Goal: Communication & Community: Answer question/provide support

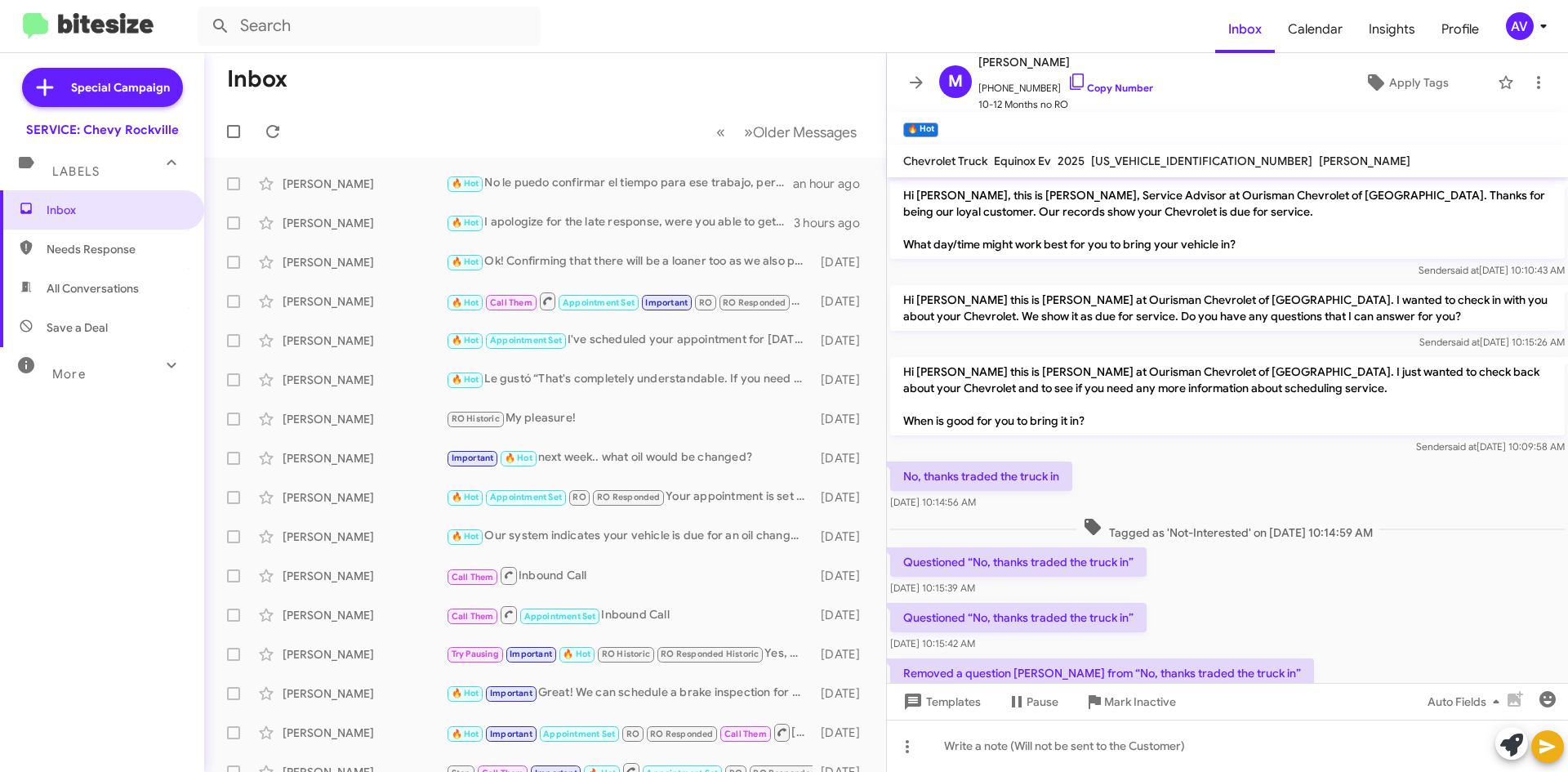
scroll to position [94, 0]
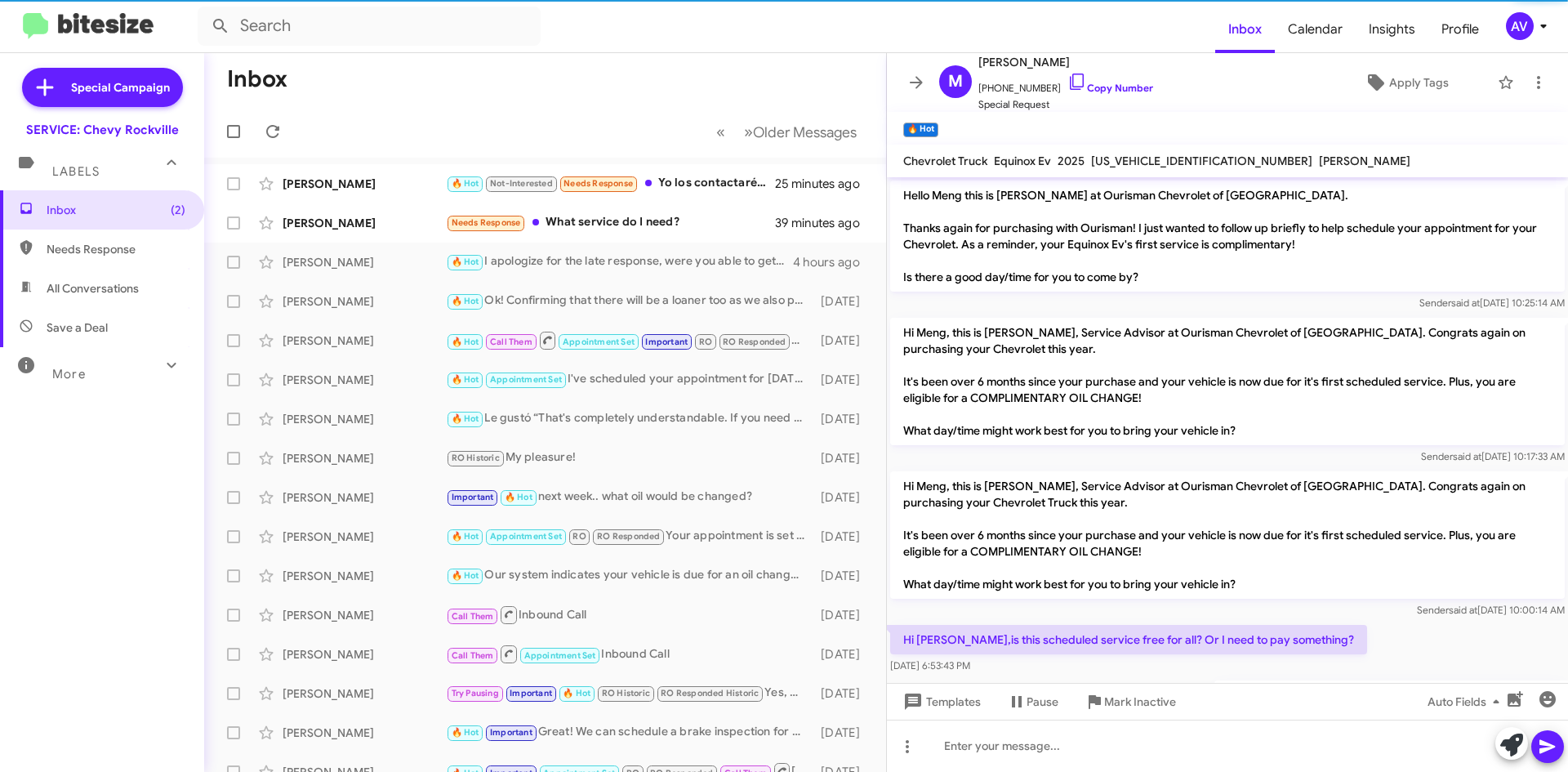
scroll to position [667, 0]
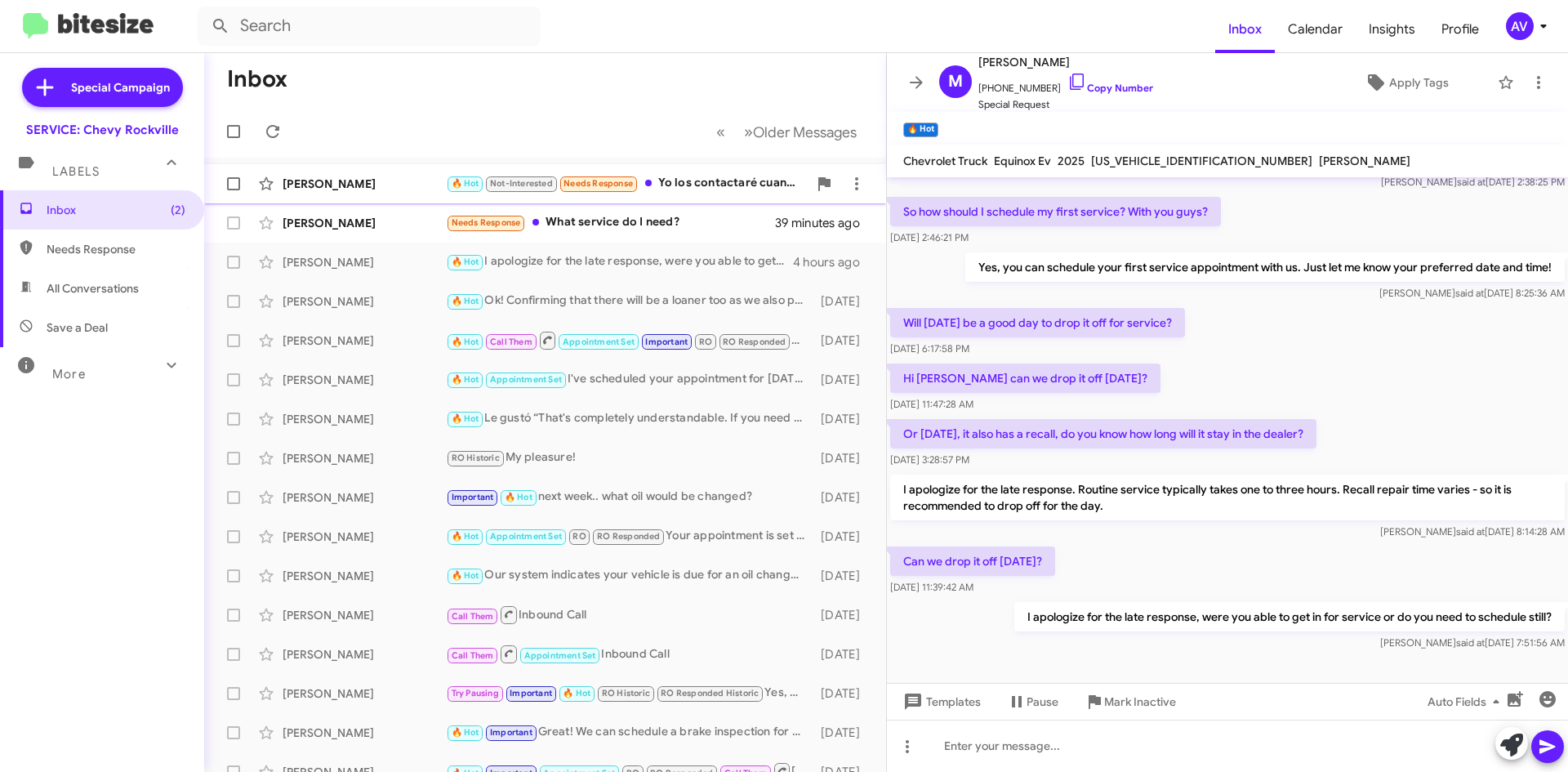
click at [670, 183] on div "🔥 Hot Not-Interested Needs Response Yo los contactaré cuando tenga tiempo para …" at bounding box center [626, 183] width 362 height 19
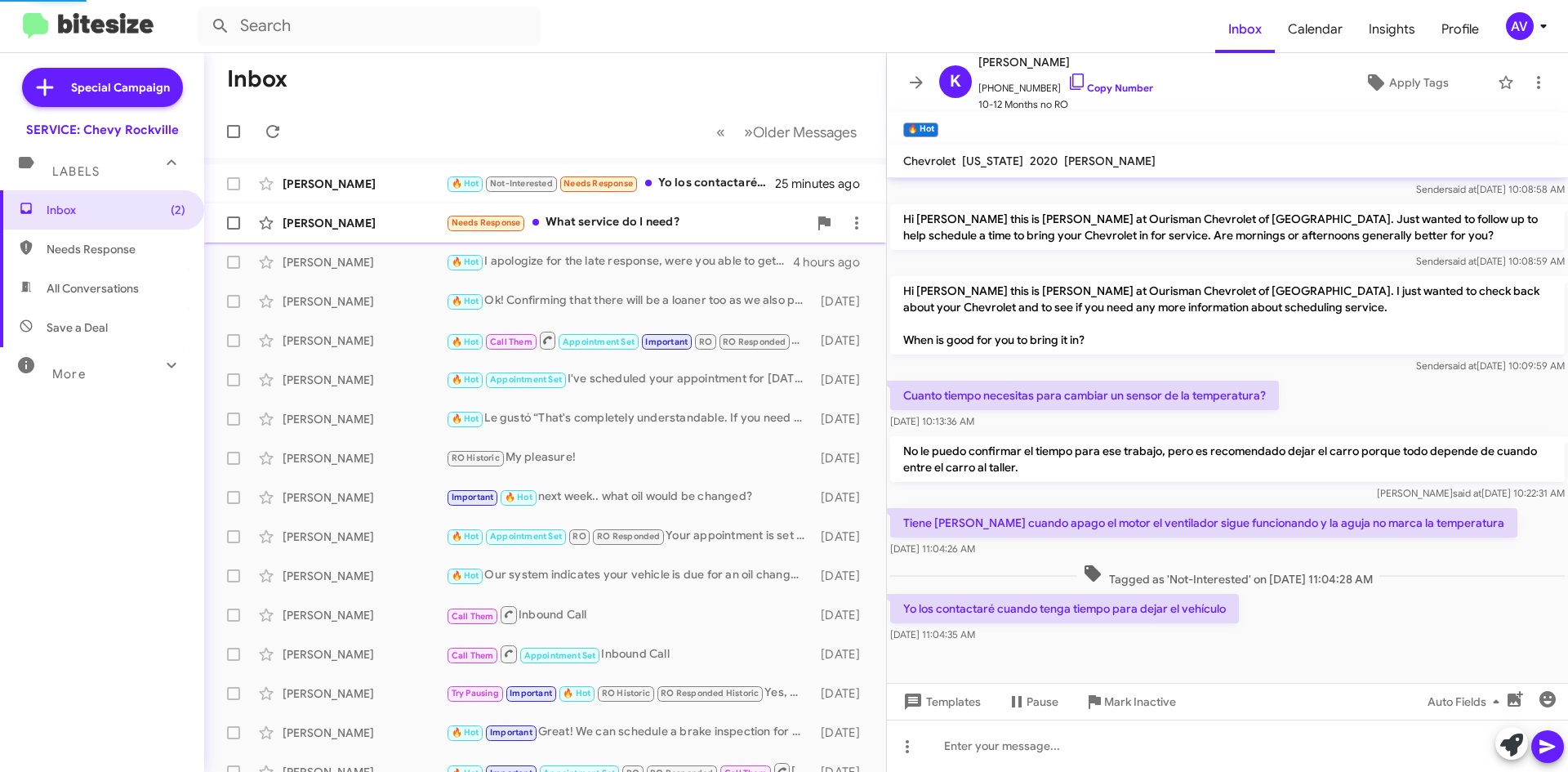
scroll to position [185, 0]
click at [1500, 747] on icon at bounding box center [1512, 745] width 23 height 23
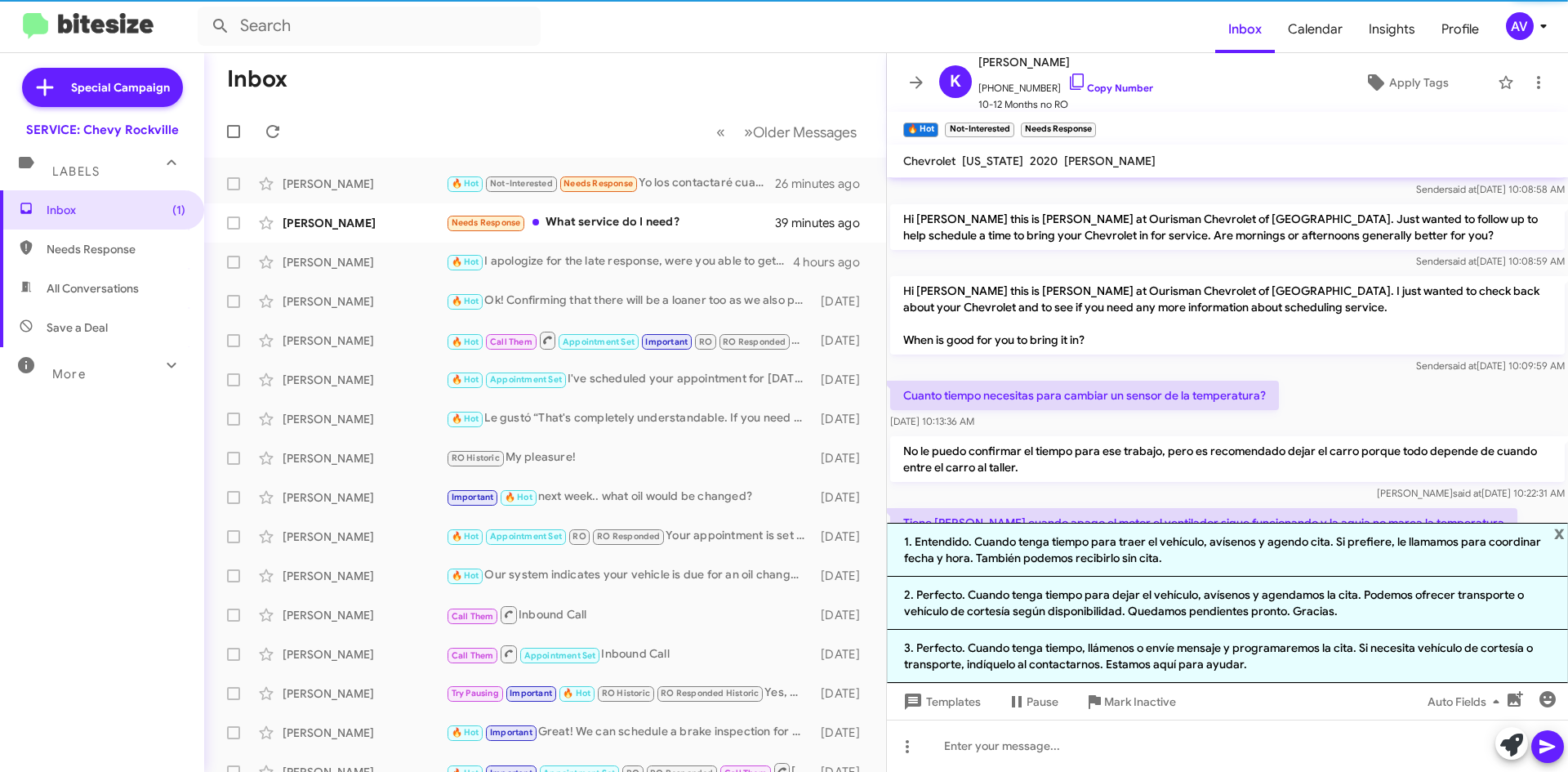
scroll to position [345, 0]
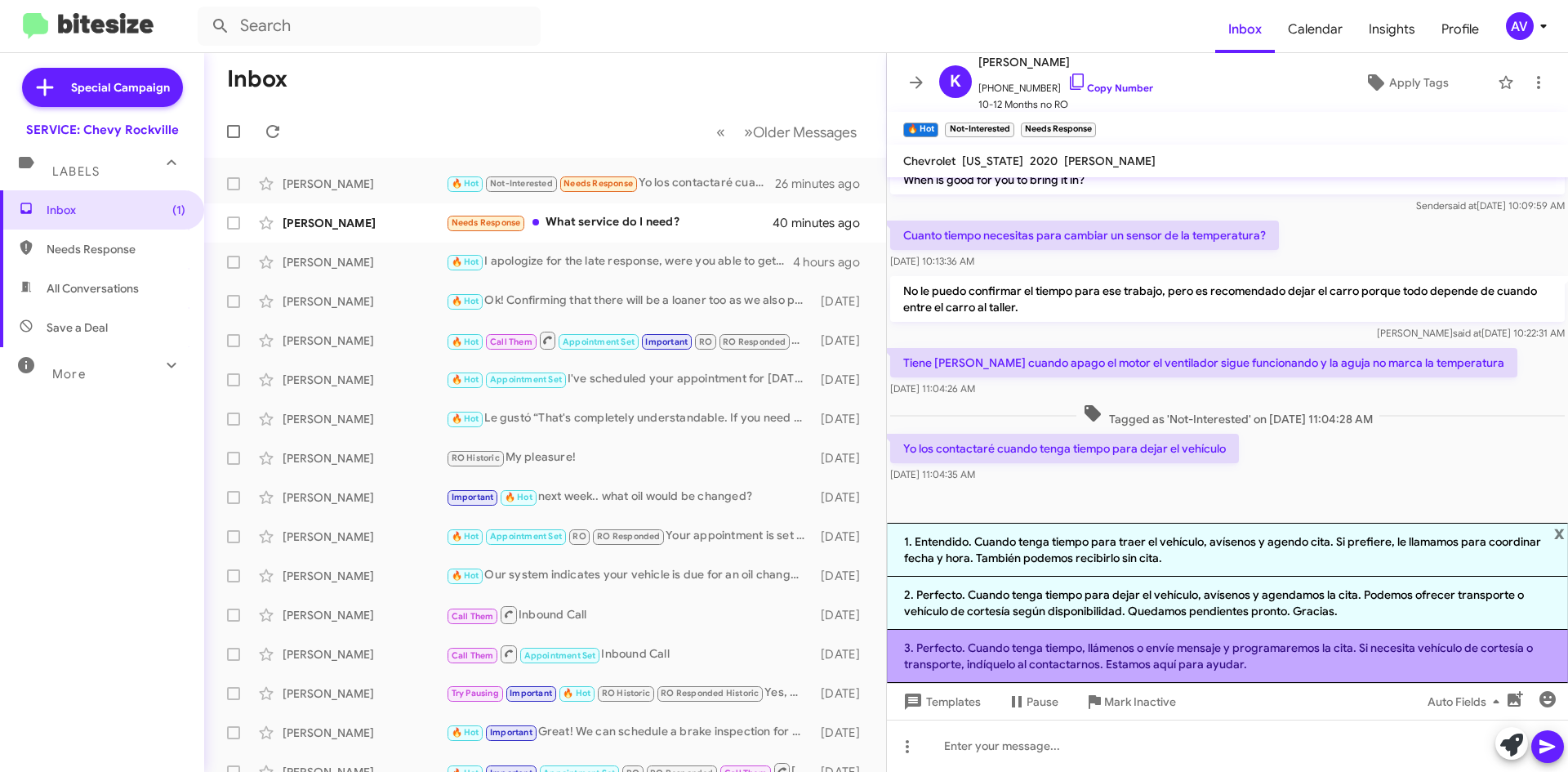
click at [1146, 673] on li "3. Perfecto. Cuando tenga tiempo, llámenos o envíe mensaje y programaremos la c…" at bounding box center [1227, 657] width 681 height 53
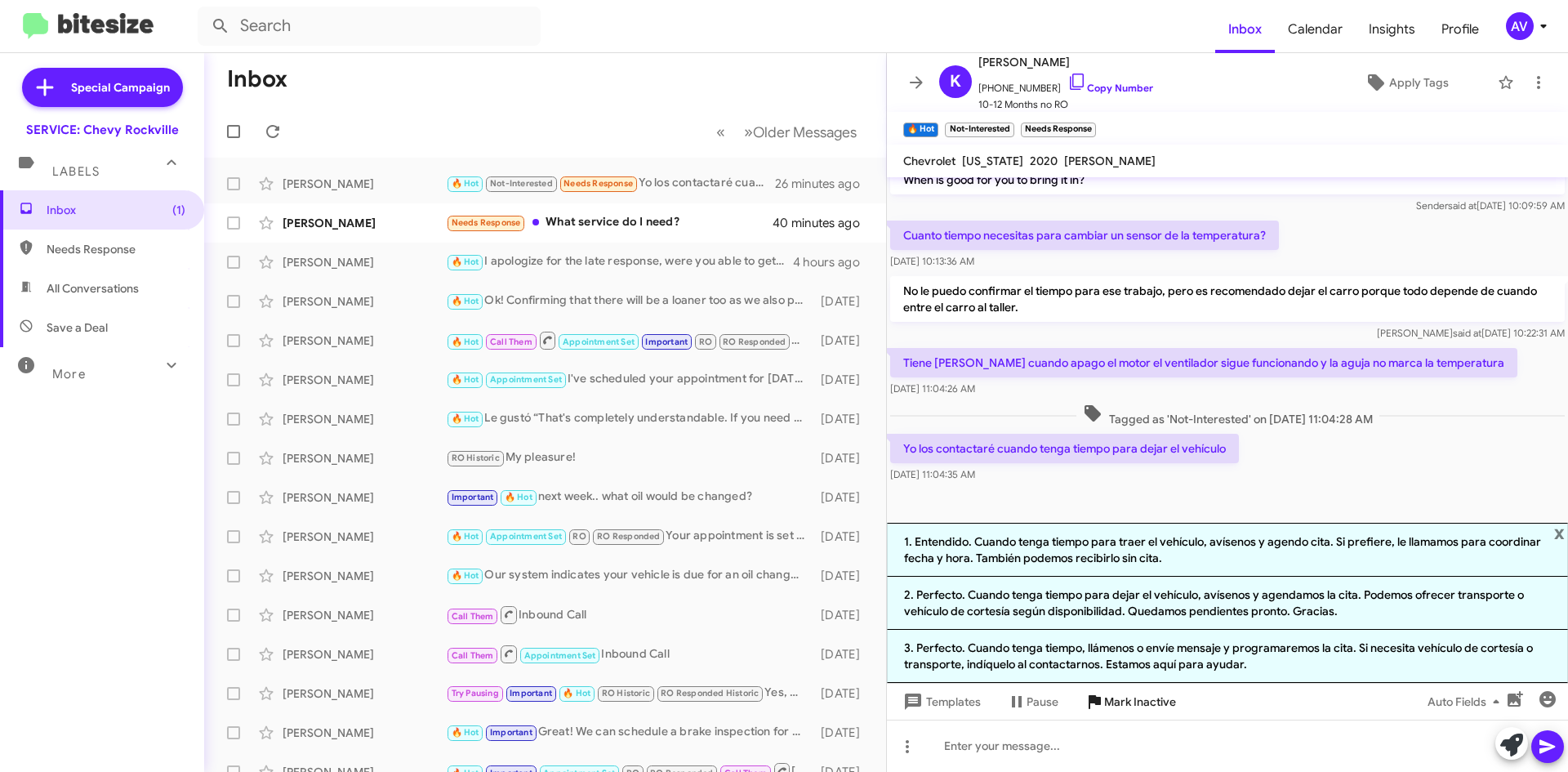
scroll to position [202, 0]
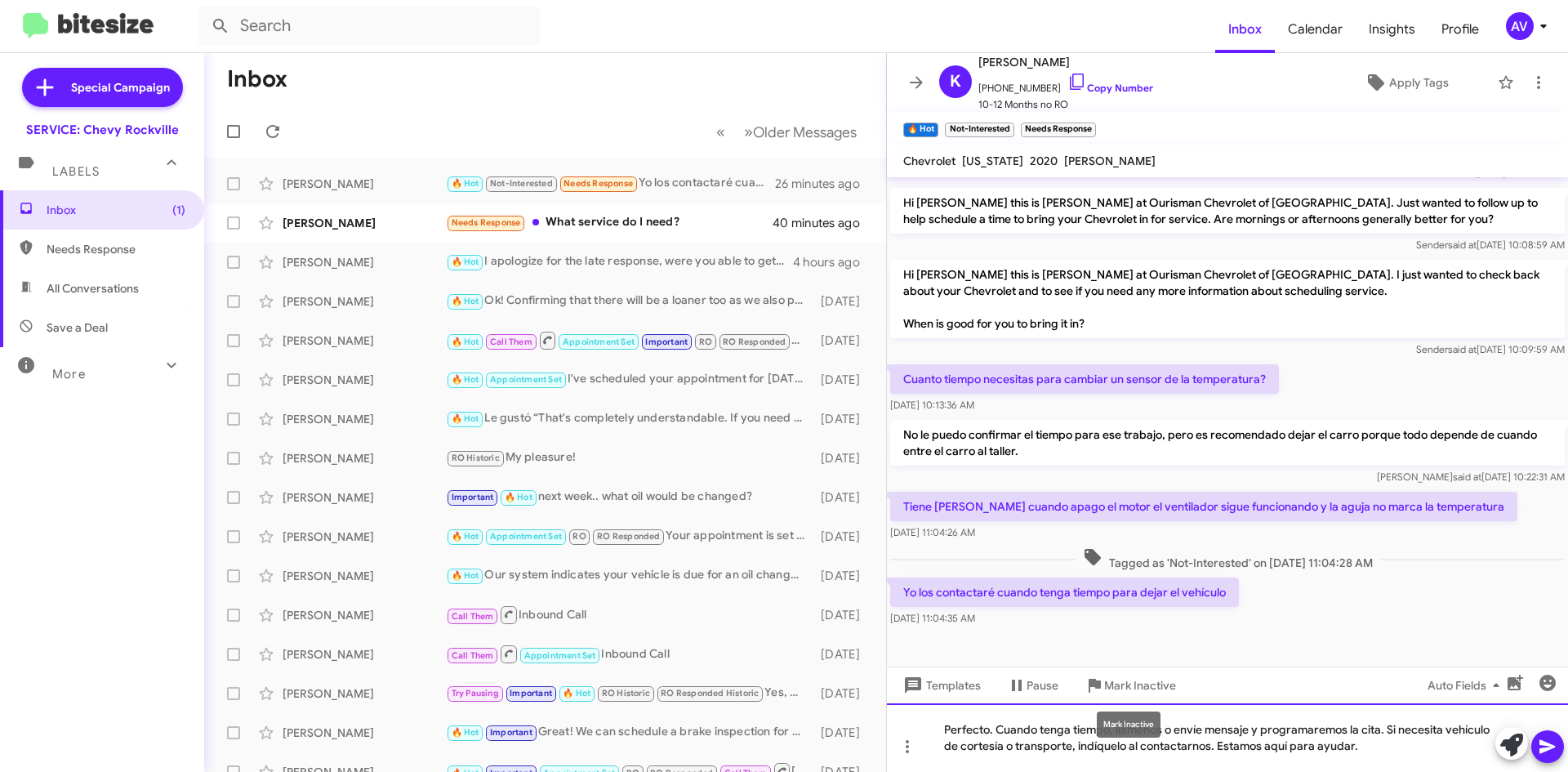
drag, startPoint x: 1146, startPoint y: 673, endPoint x: 1391, endPoint y: 731, distance: 251.8
click at [1391, 731] on div "Perfecto. Cuando tenga tiempo, llámenos o envíe mensaje y programaremos la cita…" at bounding box center [1227, 737] width 681 height 69
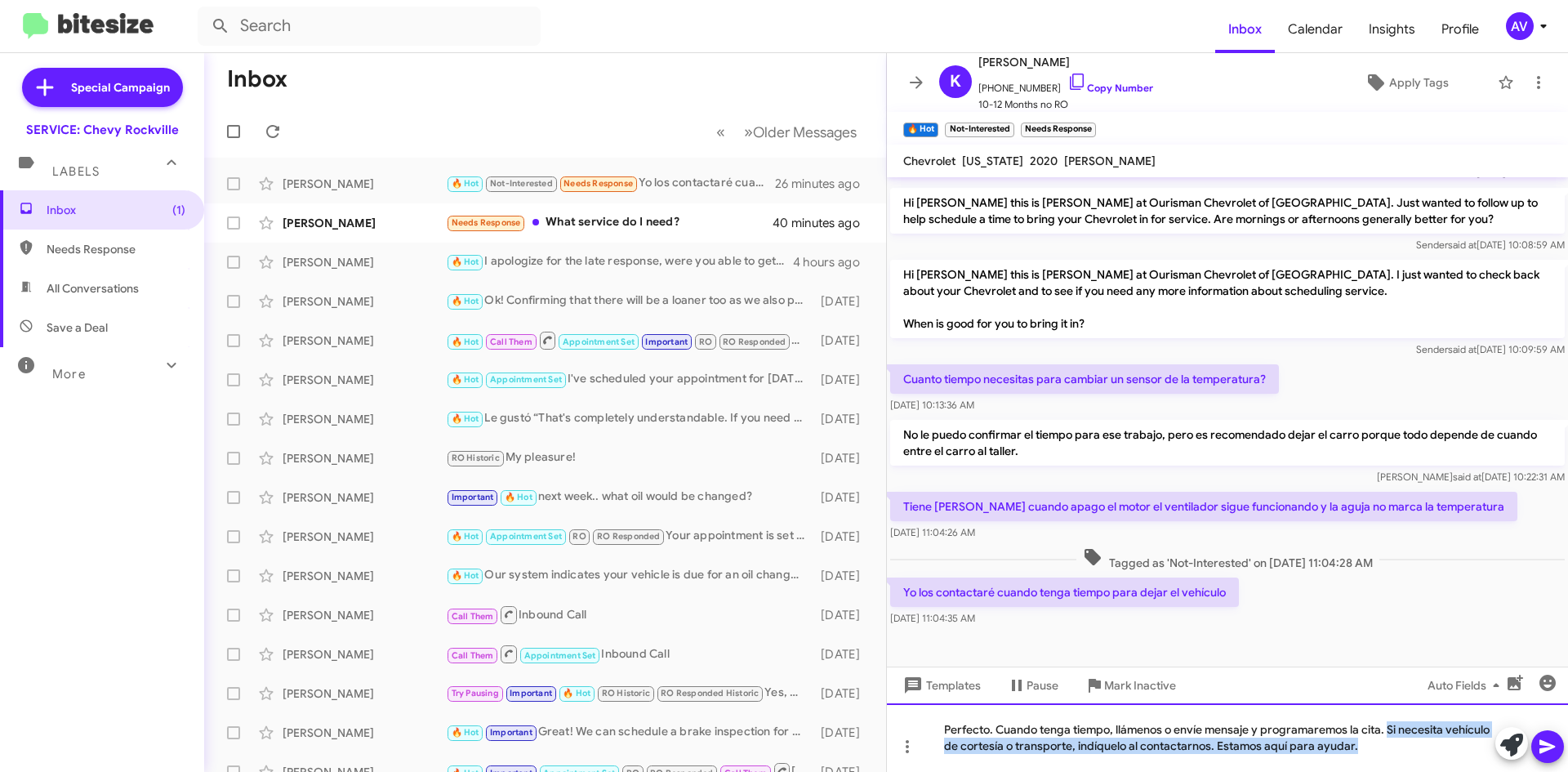
drag, startPoint x: 1388, startPoint y: 735, endPoint x: 1396, endPoint y: 791, distance: 56.6
click at [1396, 771] on html "Inbox Calendar Insights Profile AV Special Campaign SERVICE: Chevy Rockville La…" at bounding box center [784, 386] width 1568 height 772
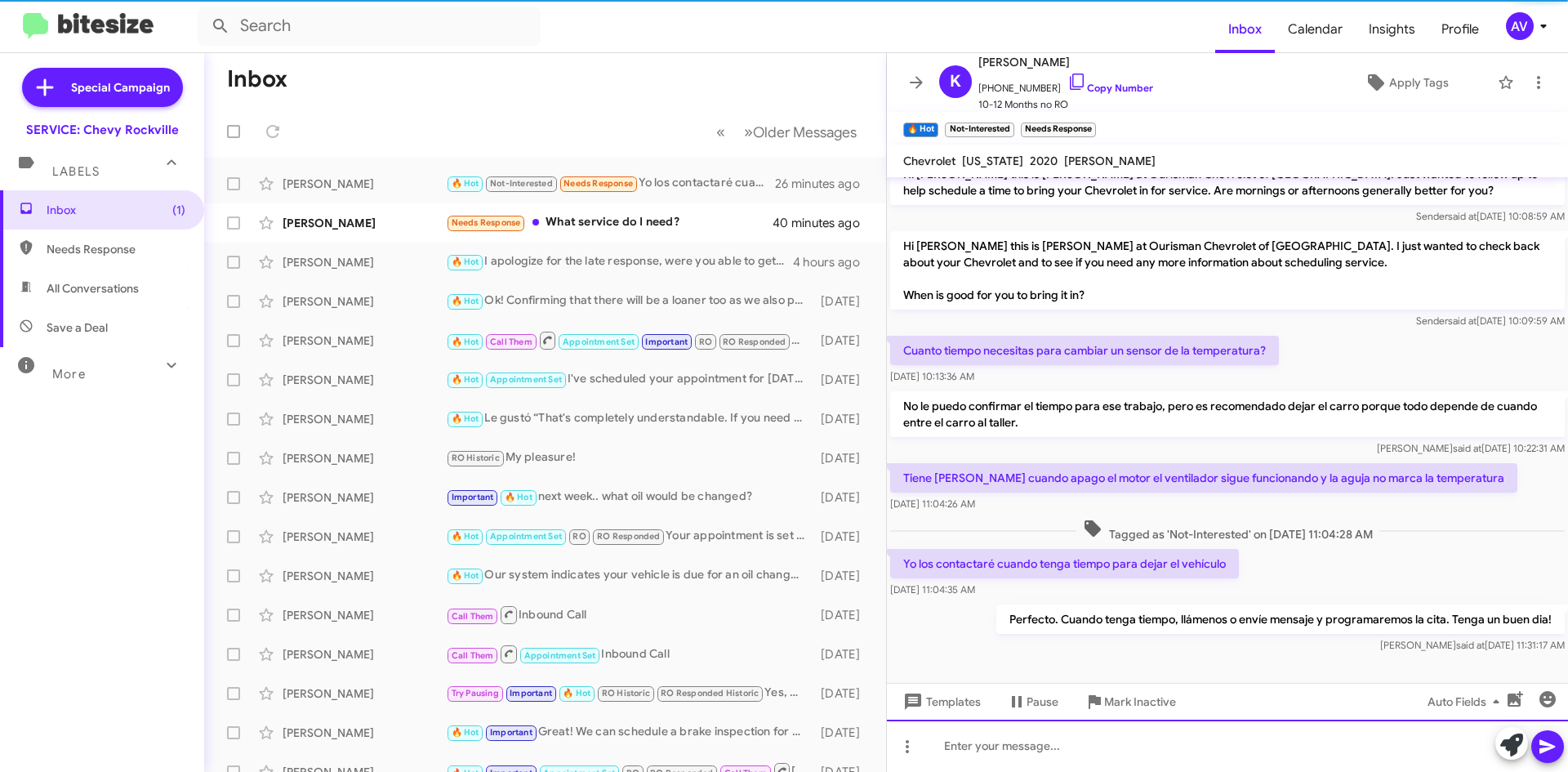
scroll to position [245, 0]
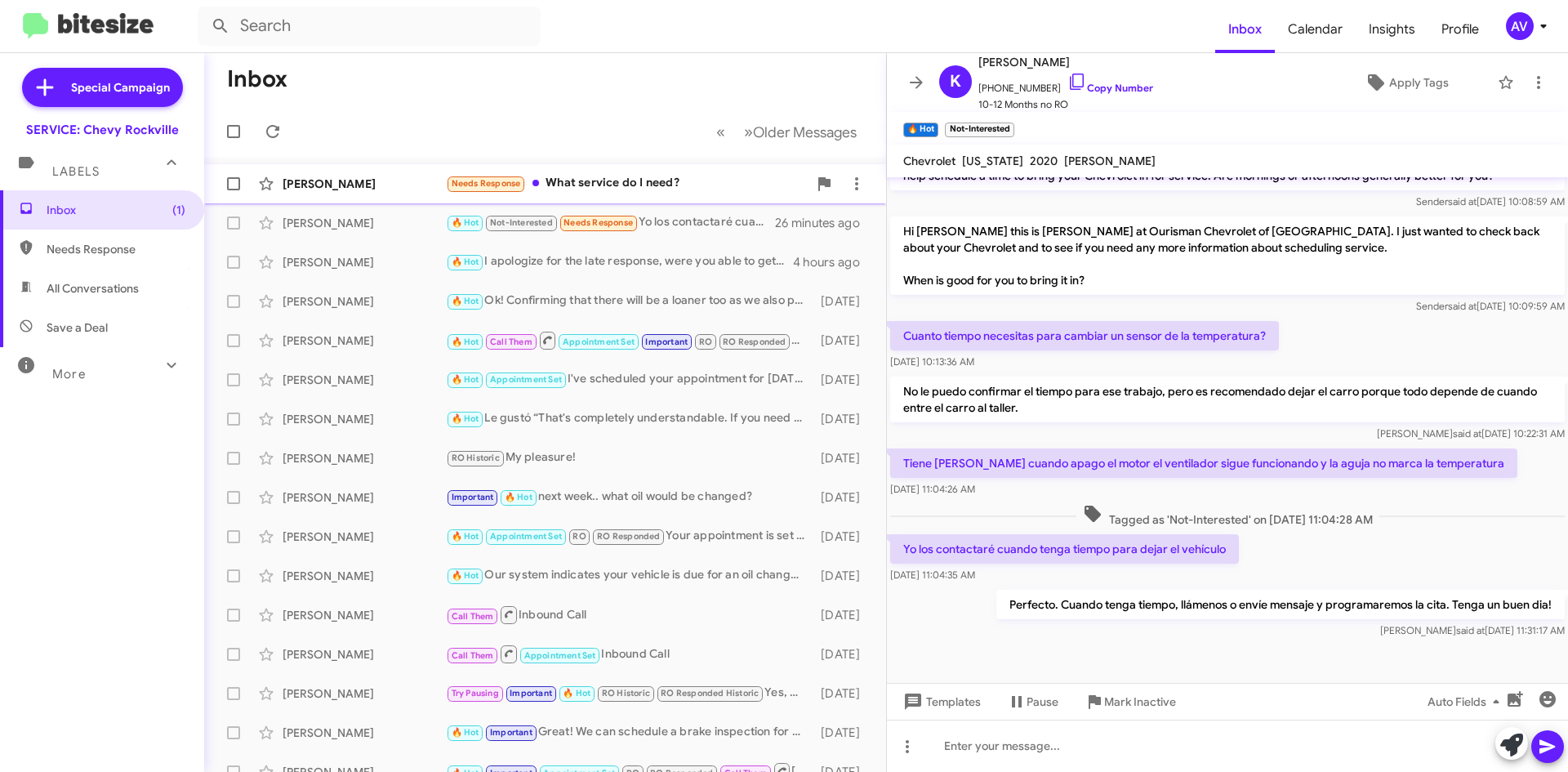
click at [678, 194] on div "[PERSON_NAME] Needs Response What service do I need? 40 minutes ago" at bounding box center [545, 183] width 656 height 33
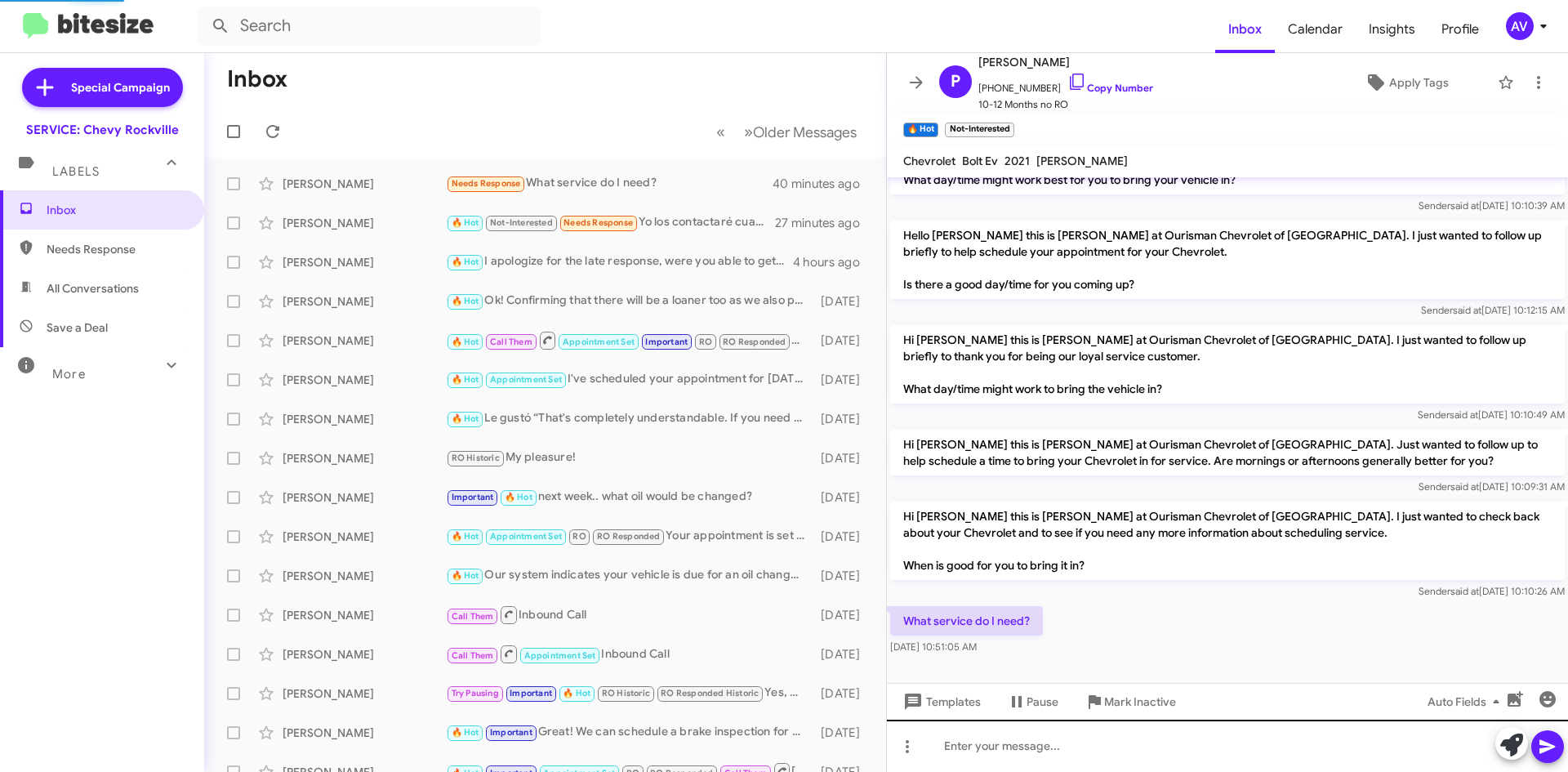
scroll to position [65, 0]
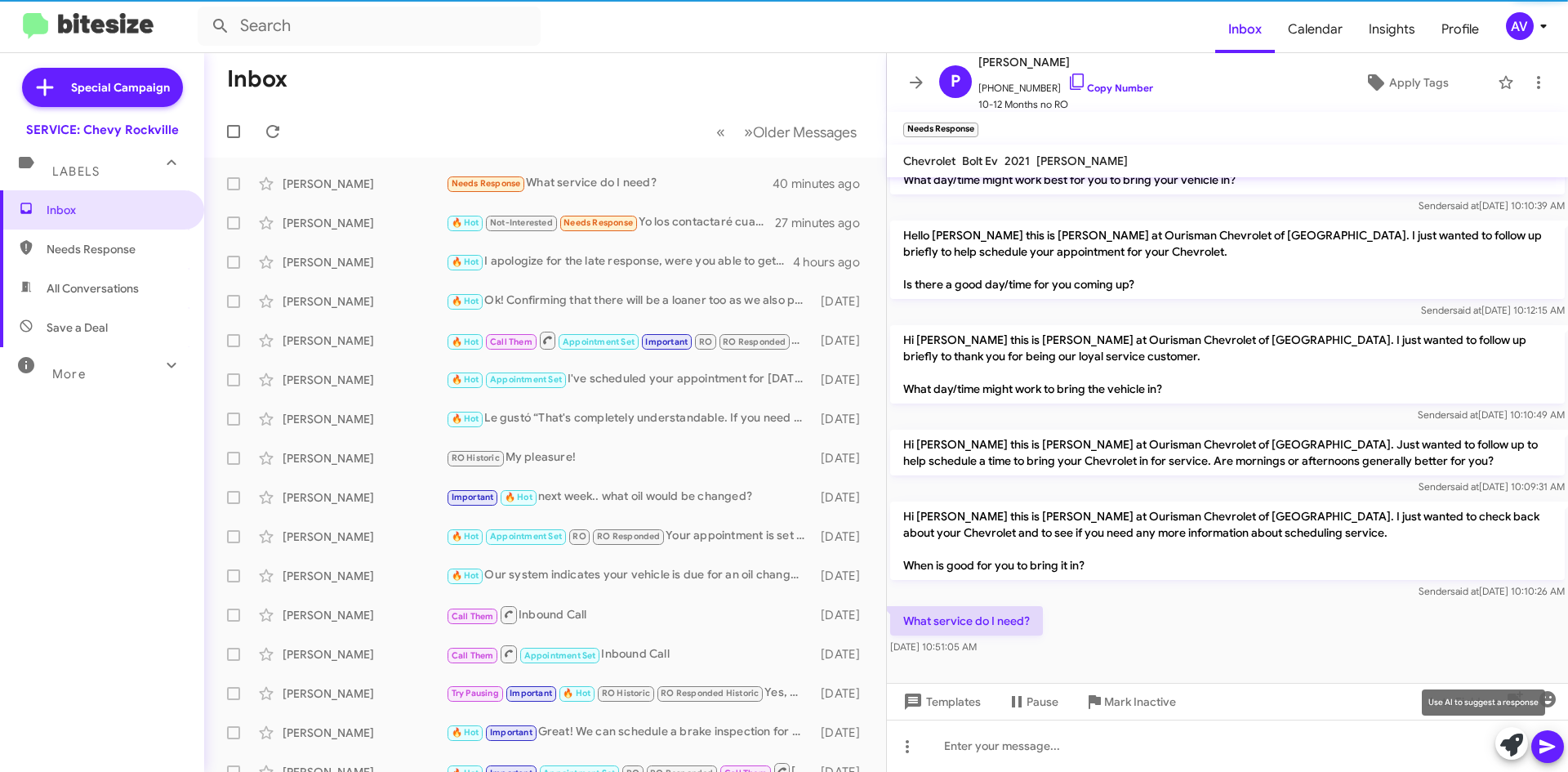
click at [1511, 741] on icon at bounding box center [1512, 745] width 23 height 23
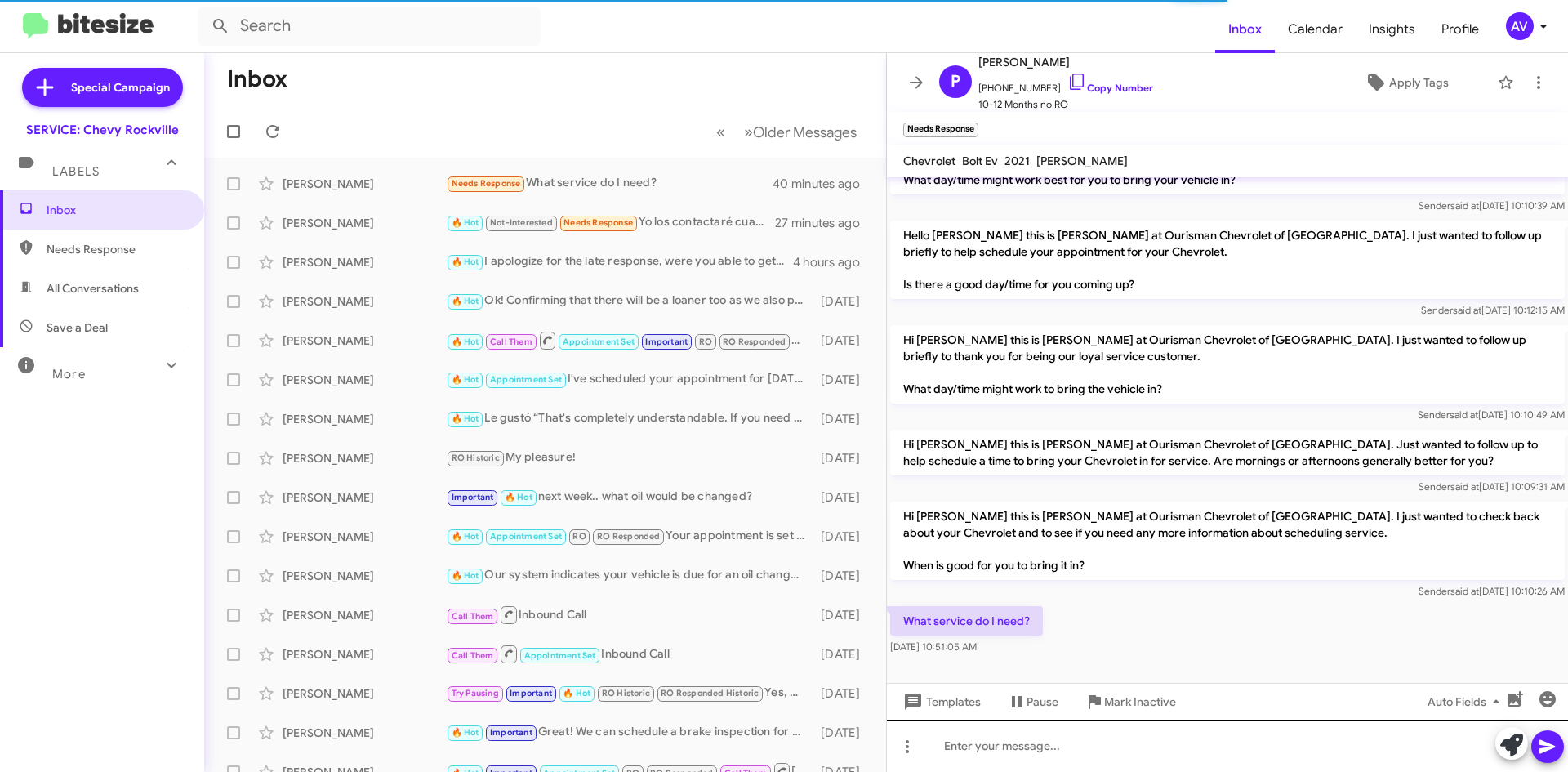
scroll to position [224, 0]
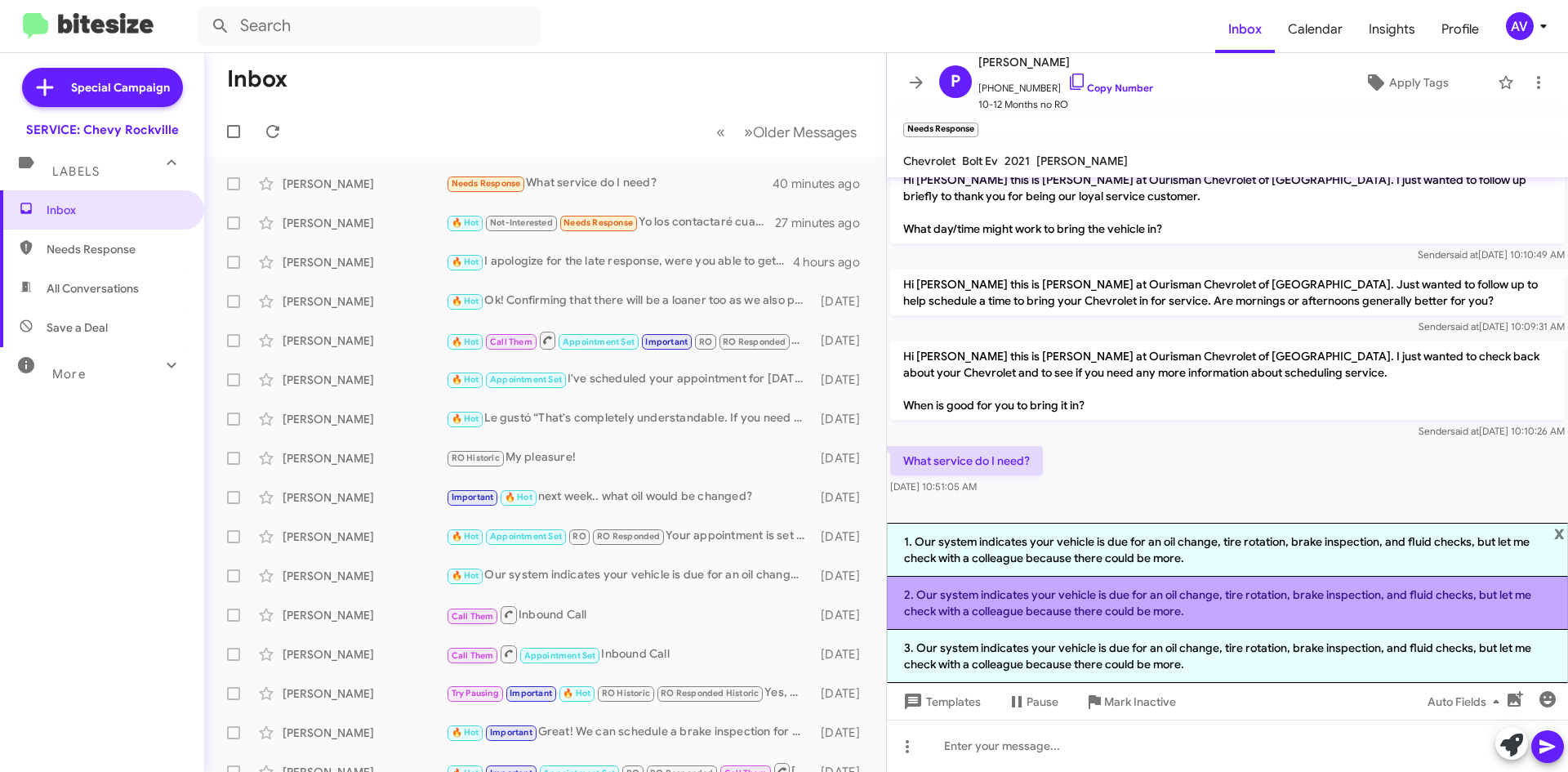
click at [1202, 622] on li "2. Our system indicates your vehicle is due for an oil change, tire rotation, b…" at bounding box center [1227, 604] width 681 height 53
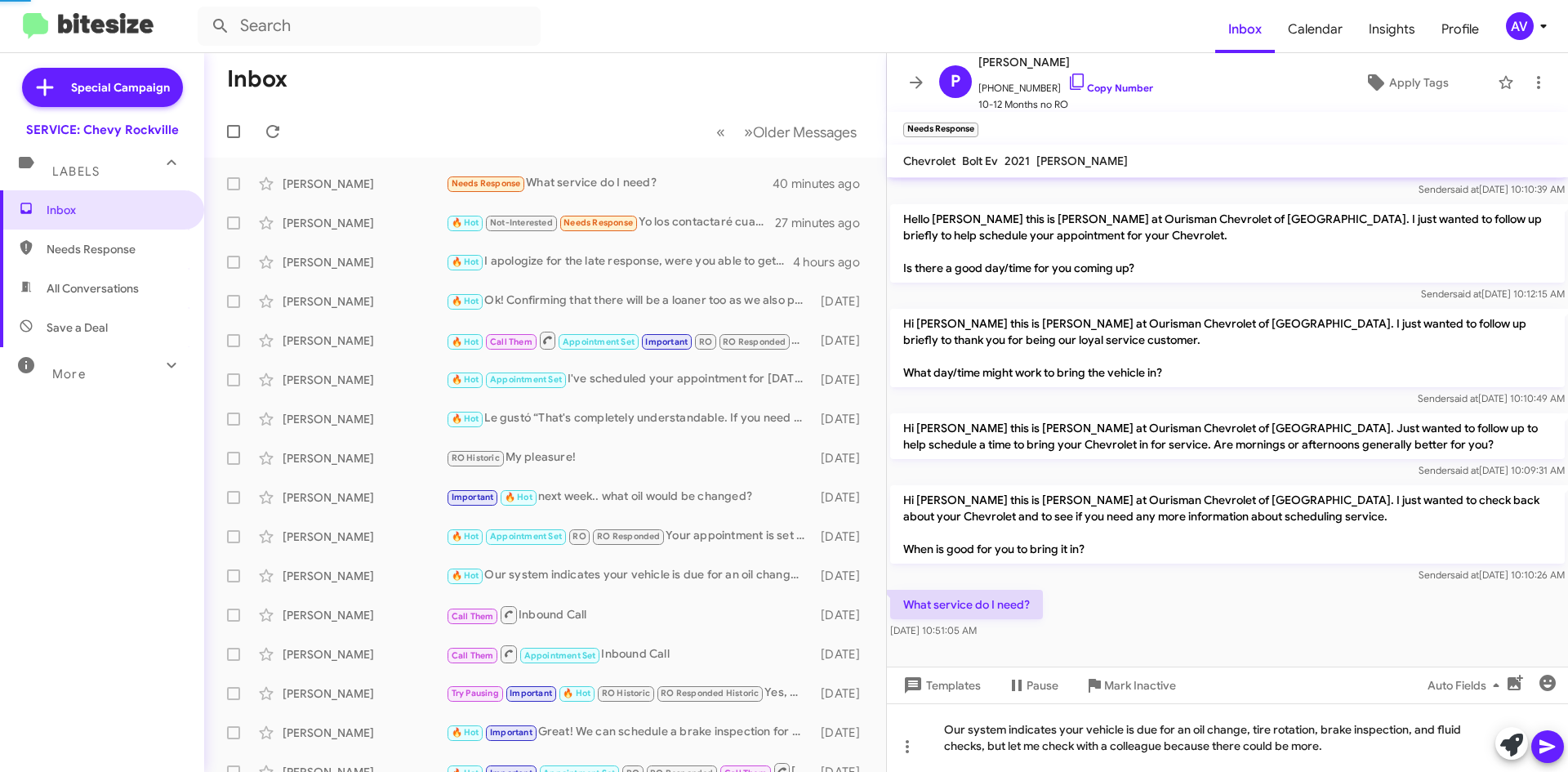
scroll to position [81, 0]
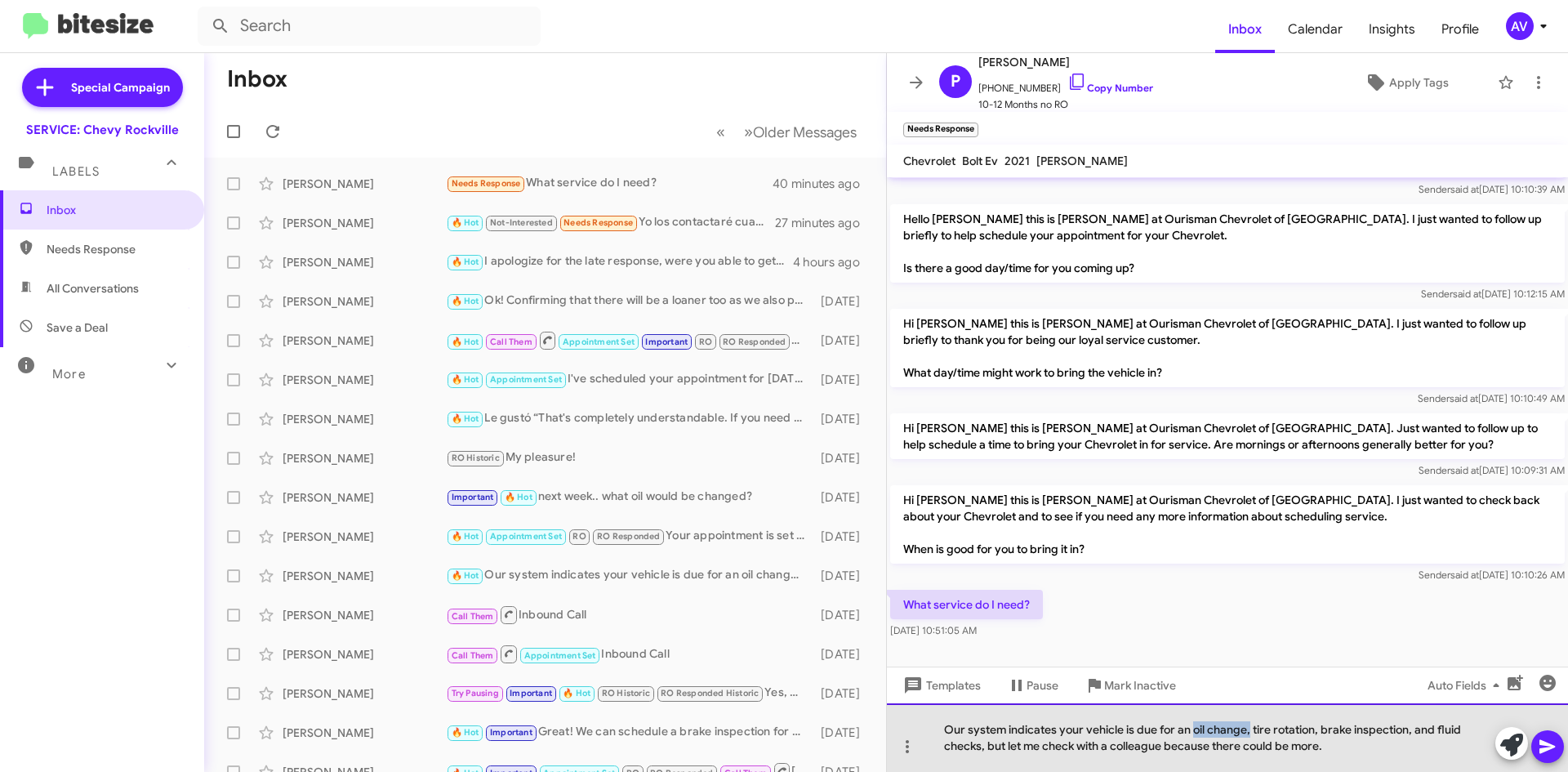
drag, startPoint x: 1192, startPoint y: 729, endPoint x: 1249, endPoint y: 715, distance: 58.7
click at [1249, 715] on div "Our system indicates your vehicle is due for an oil change, tire rotation, brak…" at bounding box center [1227, 737] width 681 height 69
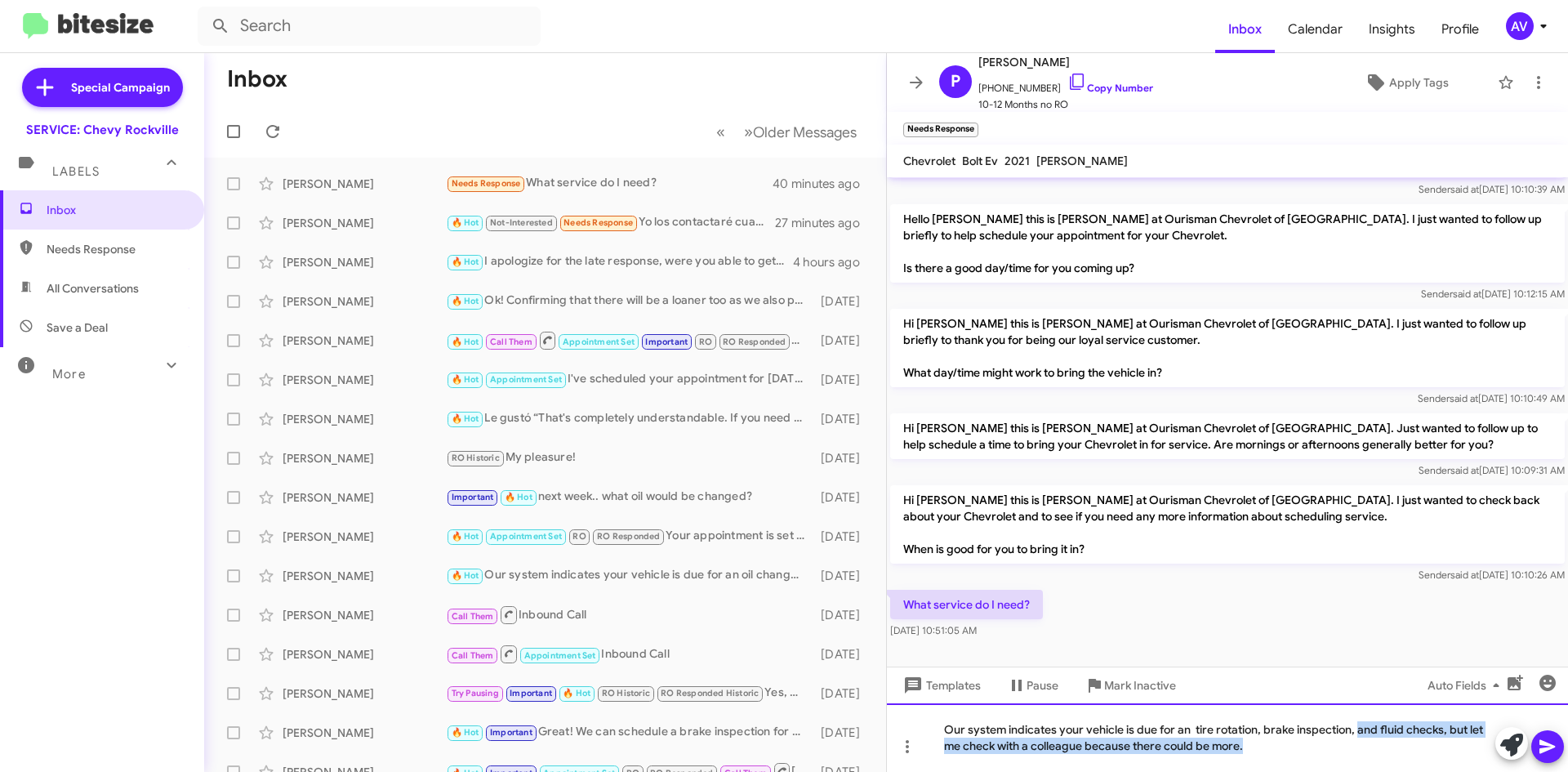
drag, startPoint x: 1357, startPoint y: 727, endPoint x: 1386, endPoint y: 787, distance: 66.6
click at [1386, 771] on html "Inbox Calendar Insights Profile AV Special Campaign SERVICE: Chevy Rockville La…" at bounding box center [784, 386] width 1568 height 772
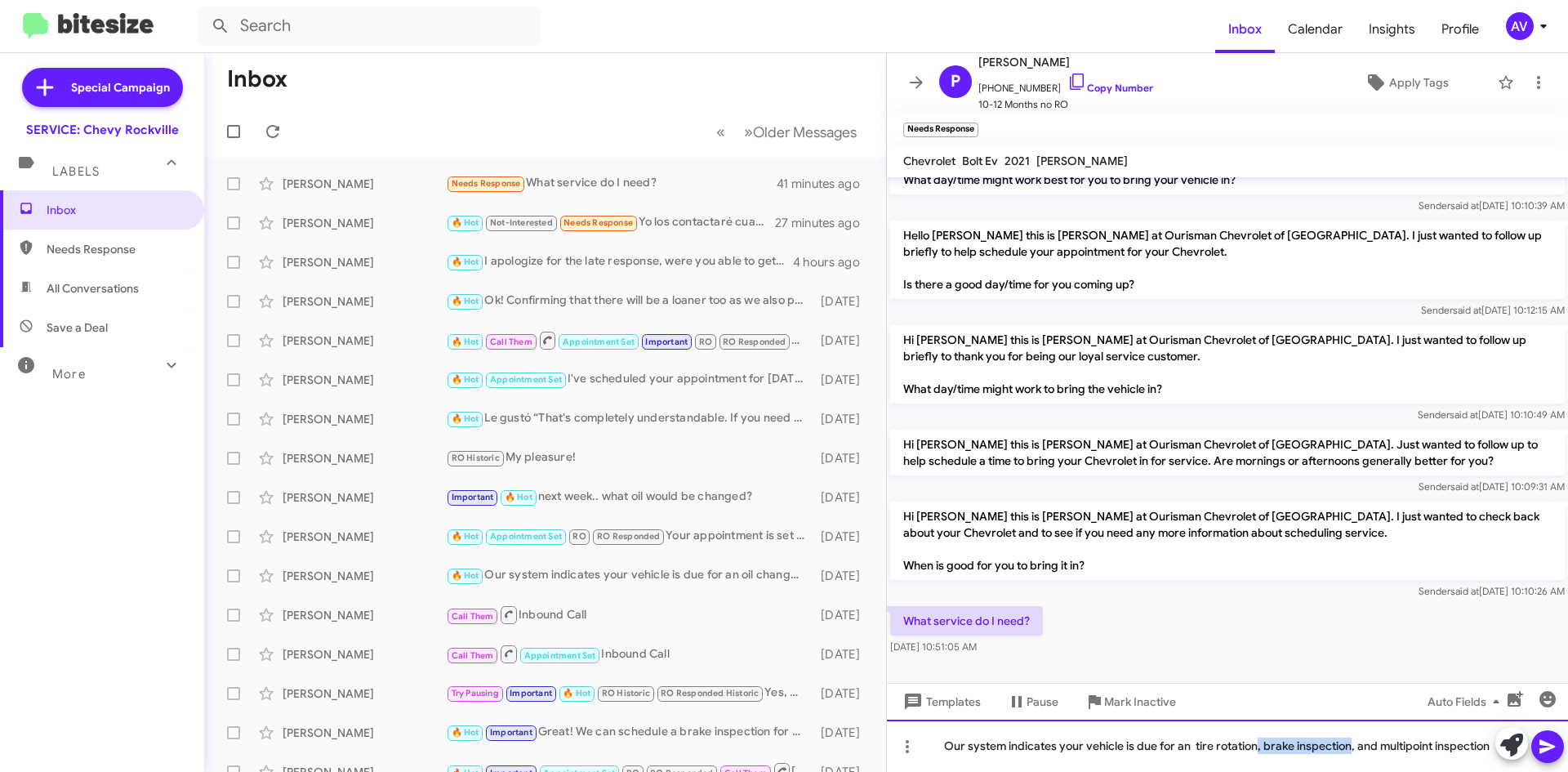
drag, startPoint x: 1350, startPoint y: 748, endPoint x: 1257, endPoint y: 648, distance: 136.6
click at [1257, 648] on div "Hi [PERSON_NAME], this is [PERSON_NAME], Service Advisor at Ourisman Chevrolet …" at bounding box center [1227, 475] width 681 height 595
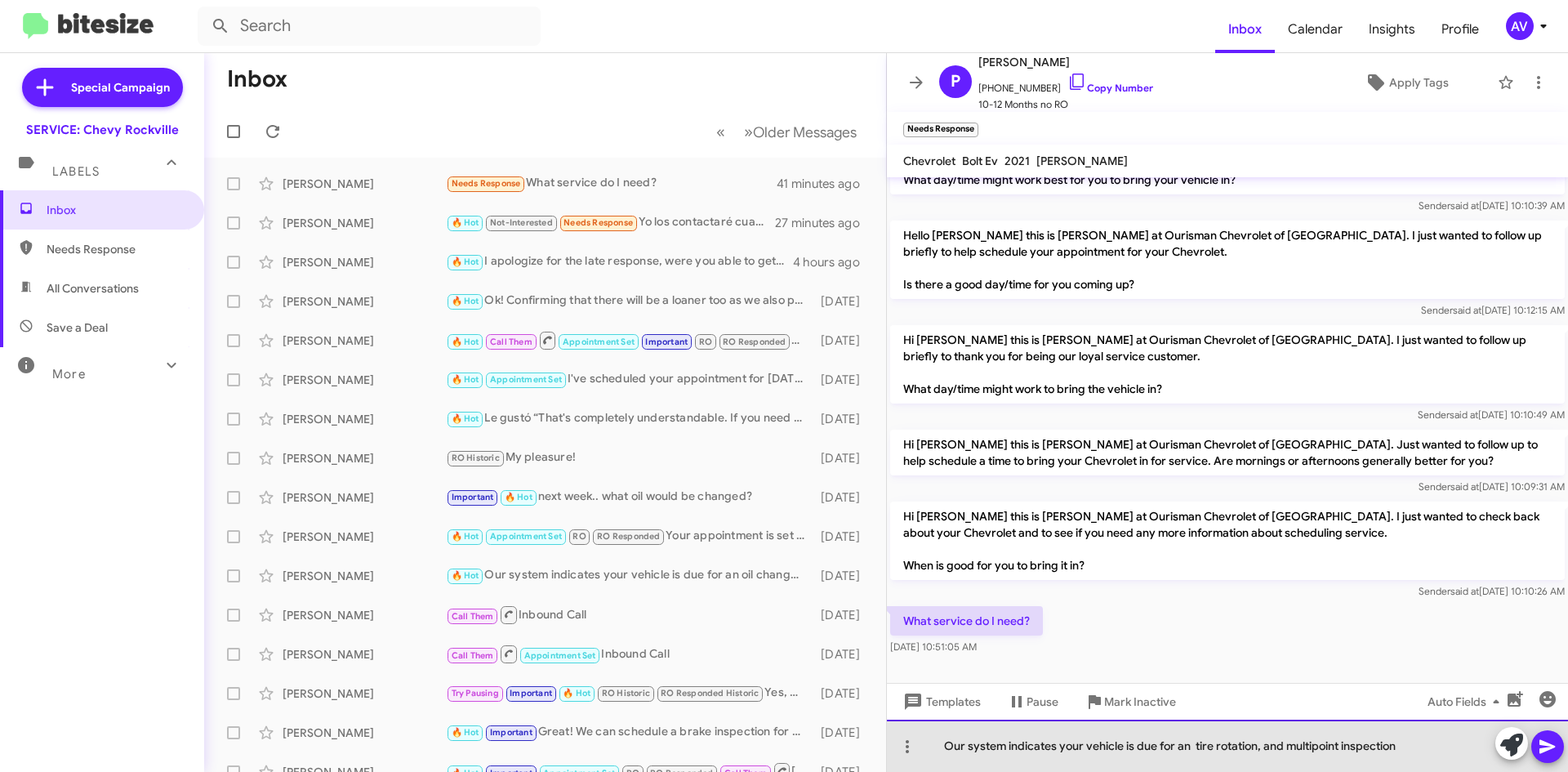
drag, startPoint x: 1199, startPoint y: 748, endPoint x: 1187, endPoint y: 754, distance: 13.4
click at [1198, 748] on div "Our system indicates your vehicle is due for an tire rotation, and multipoint i…" at bounding box center [1227, 746] width 681 height 53
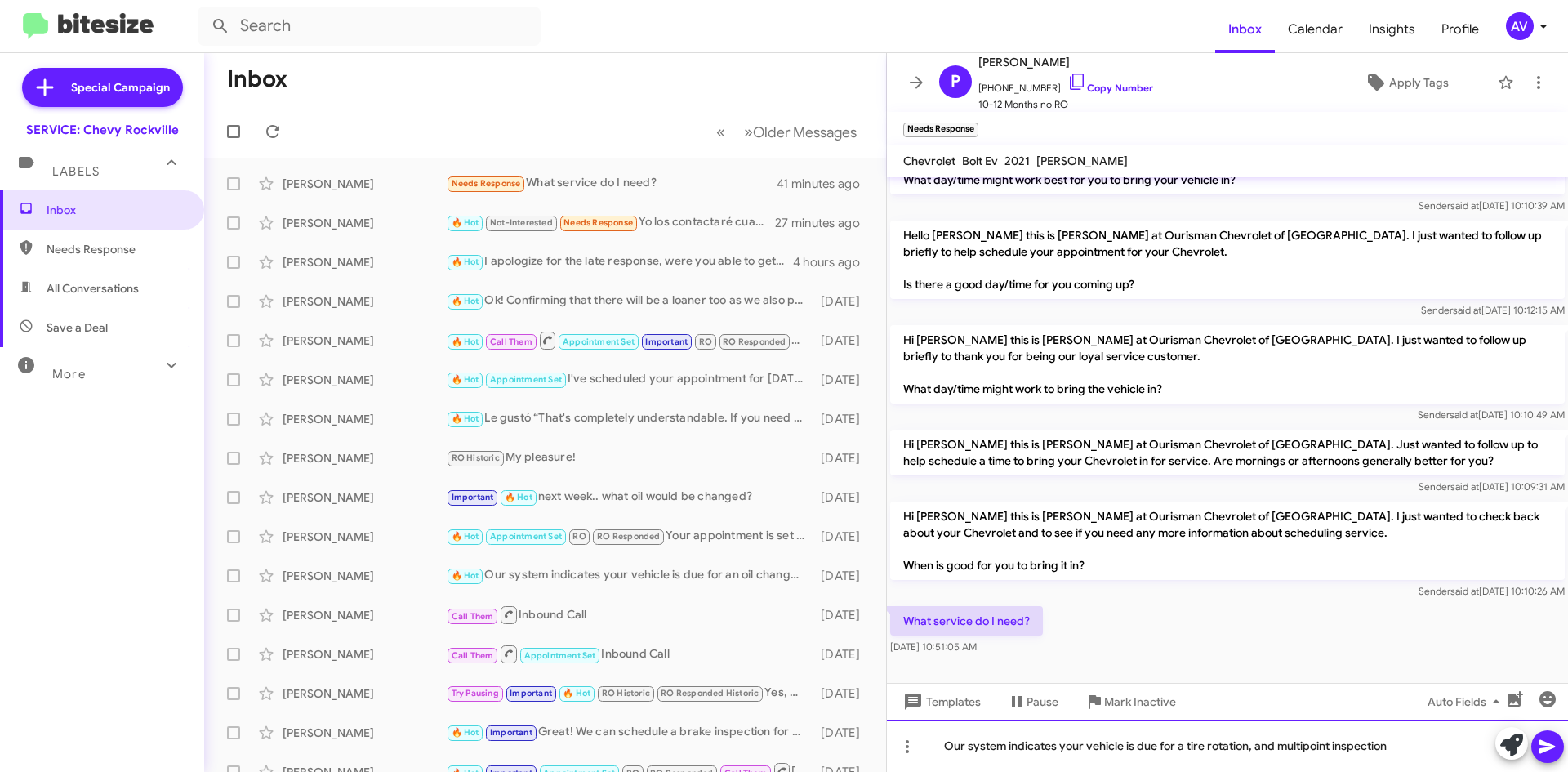
click at [1425, 737] on div "Our system indicates your vehicle is due for a tire rotation, and multipoint in…" at bounding box center [1227, 746] width 681 height 53
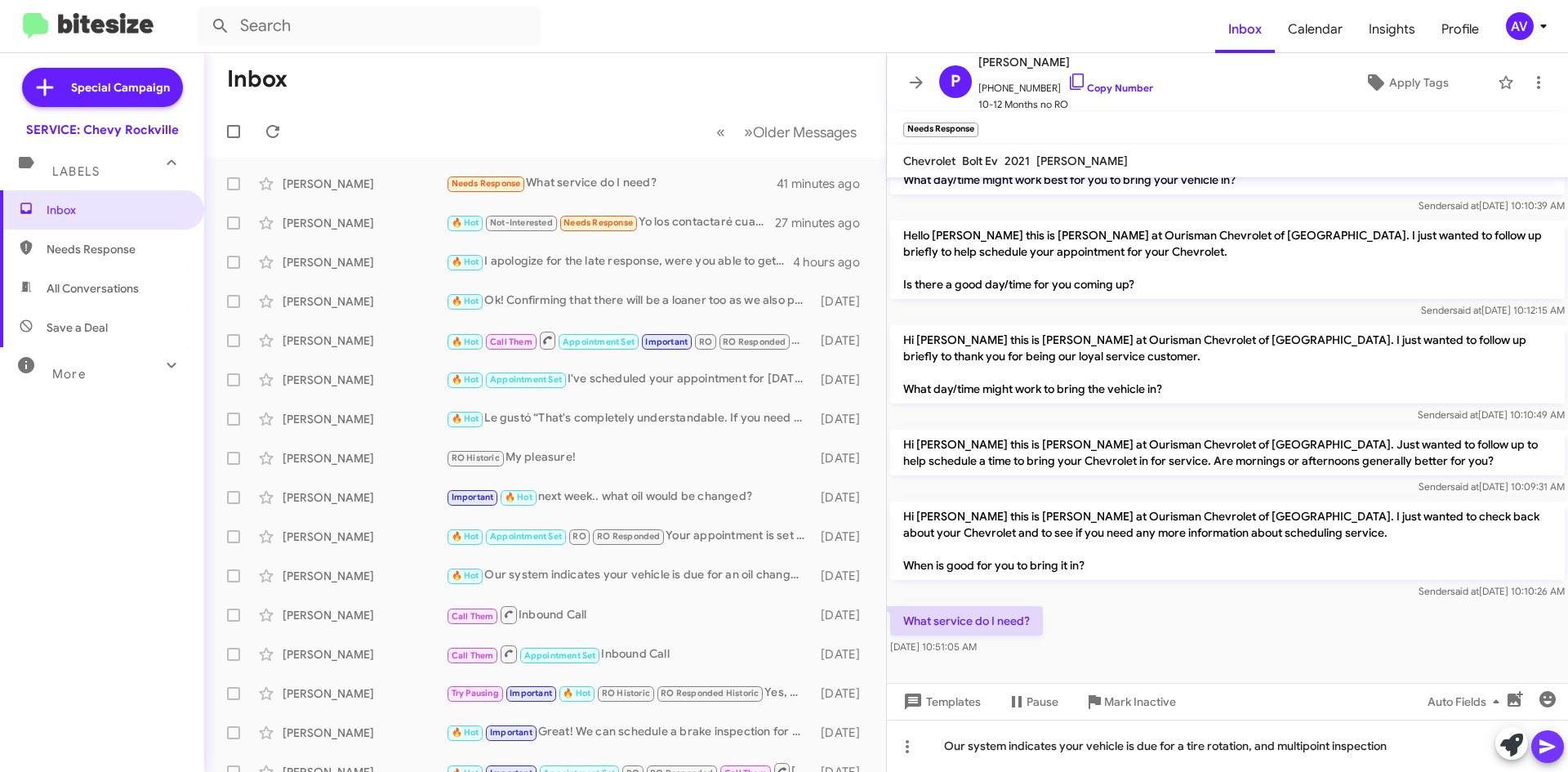
click at [1547, 743] on icon at bounding box center [1547, 748] width 15 height 14
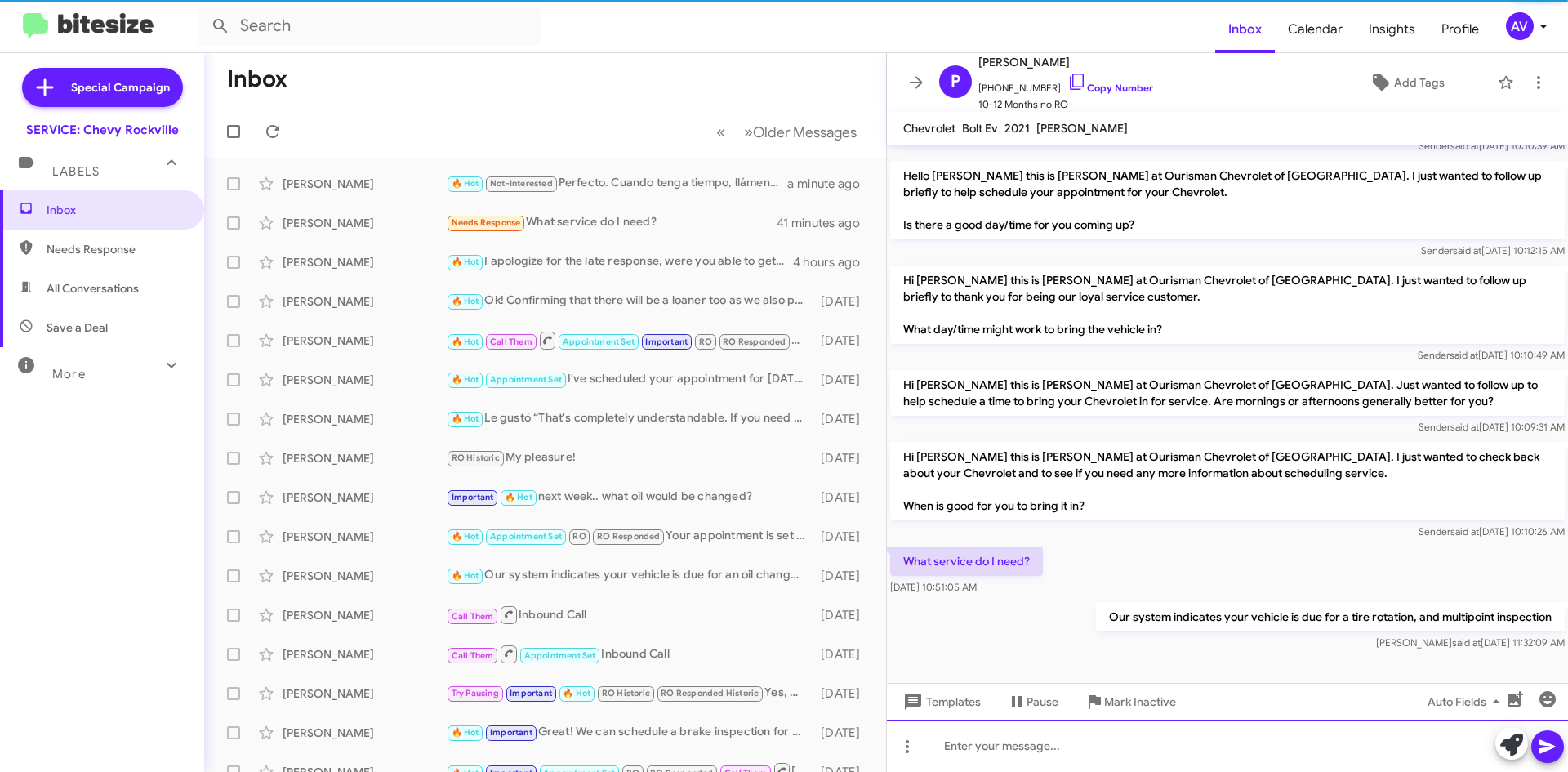
scroll to position [92, 0]
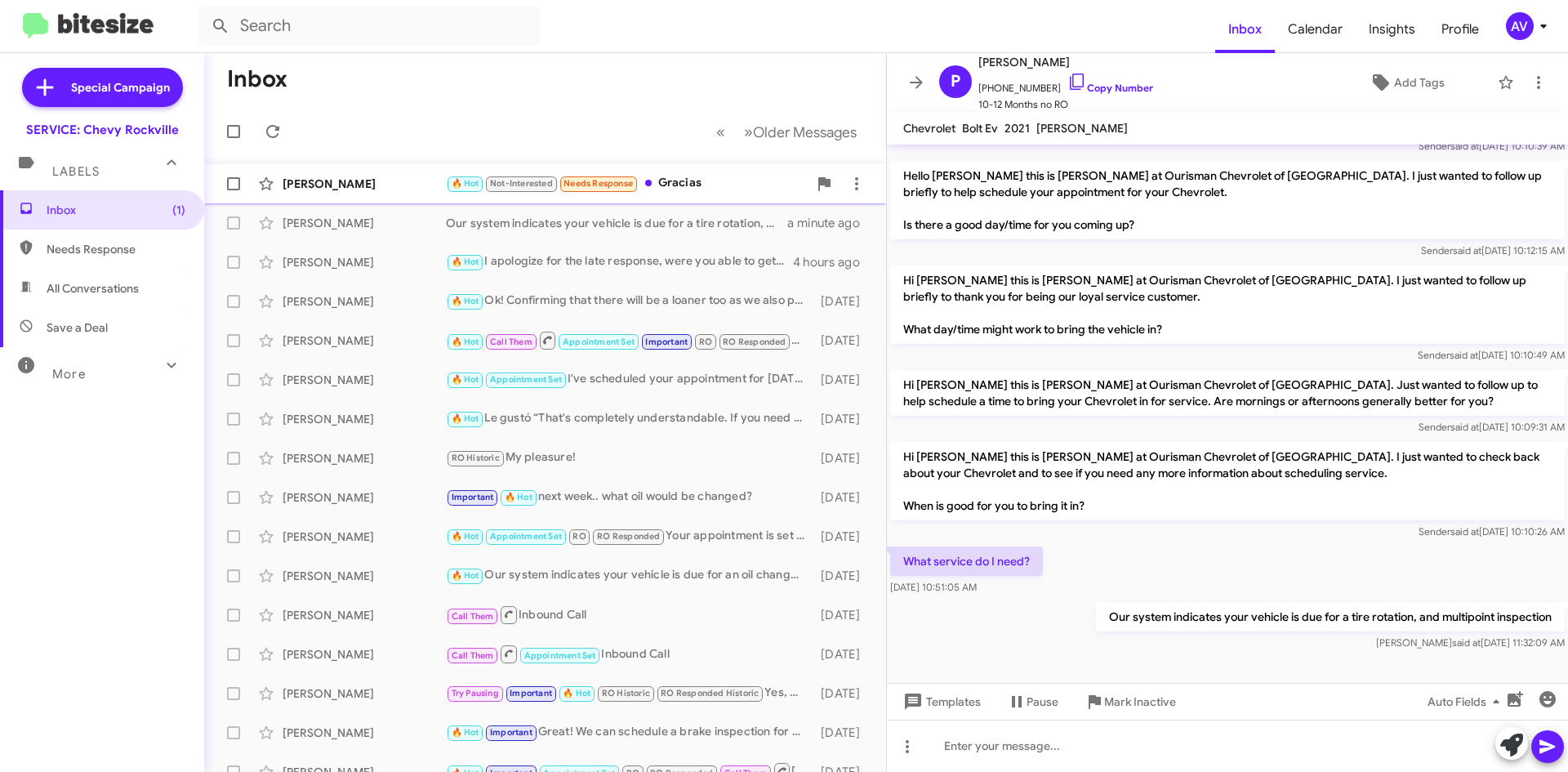
click at [740, 185] on div "🔥 Hot Not-Interested Needs Response Gracias" at bounding box center [626, 183] width 362 height 19
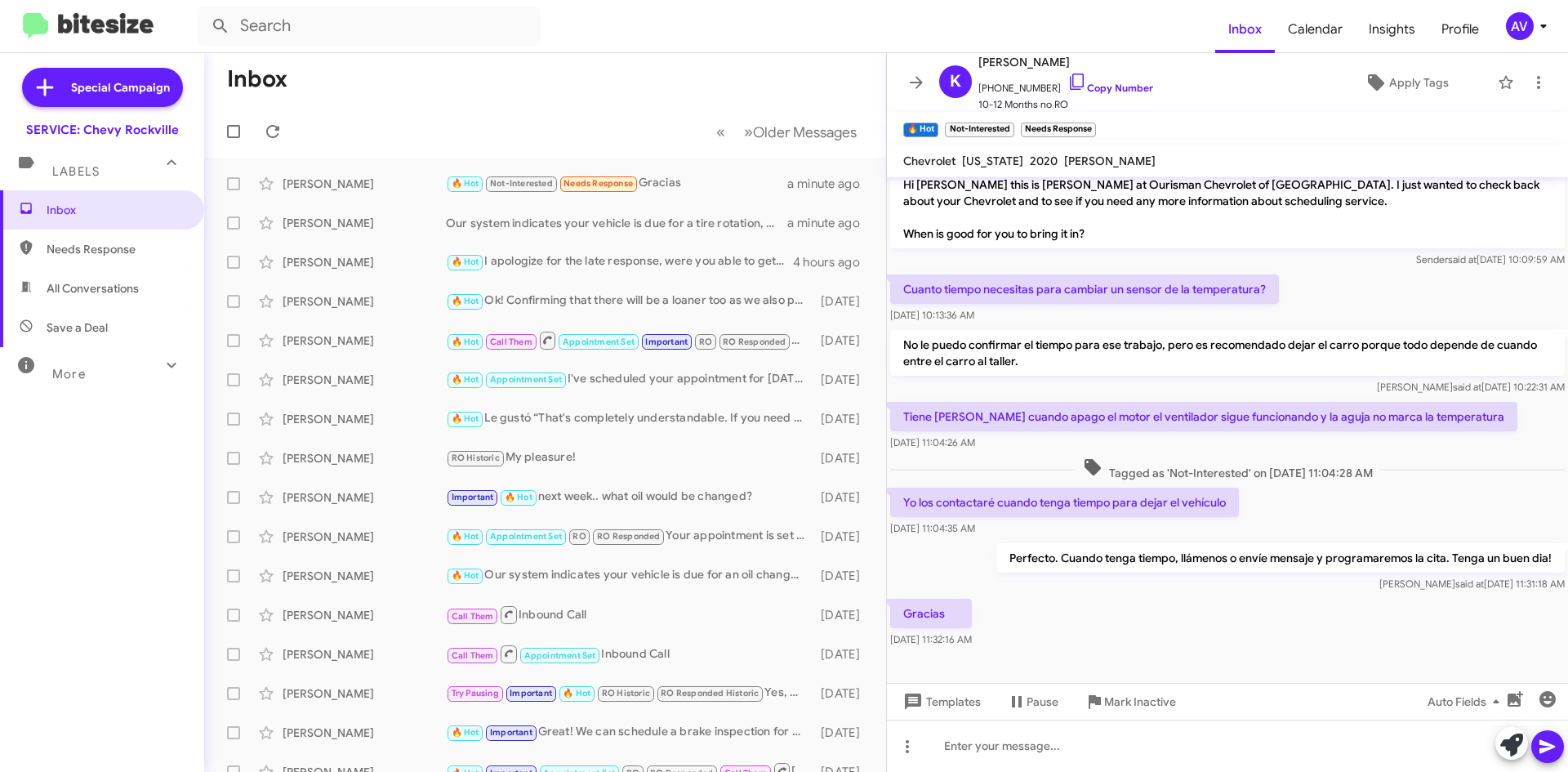
scroll to position [305, 0]
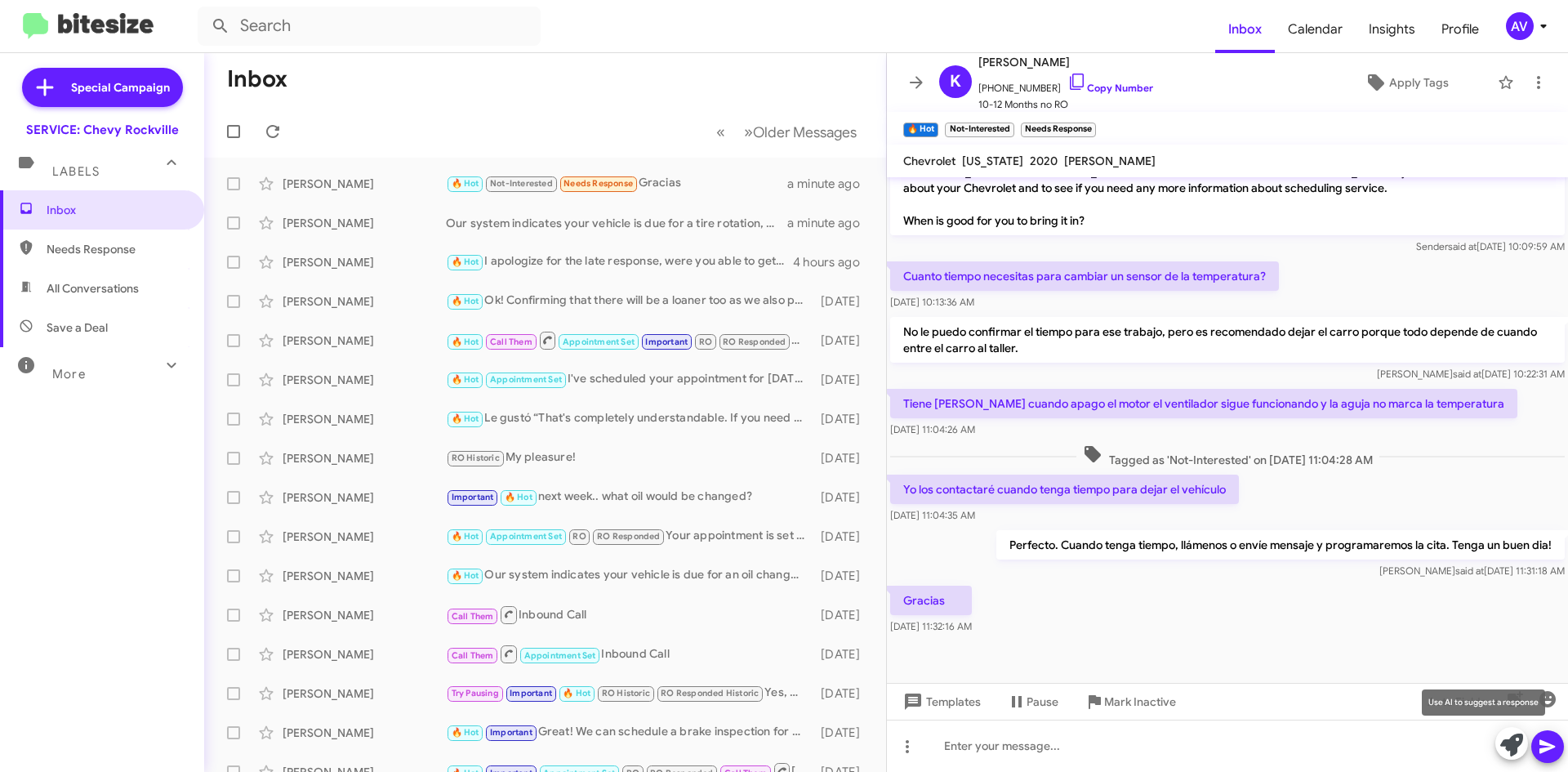
click at [1506, 747] on icon at bounding box center [1512, 745] width 23 height 23
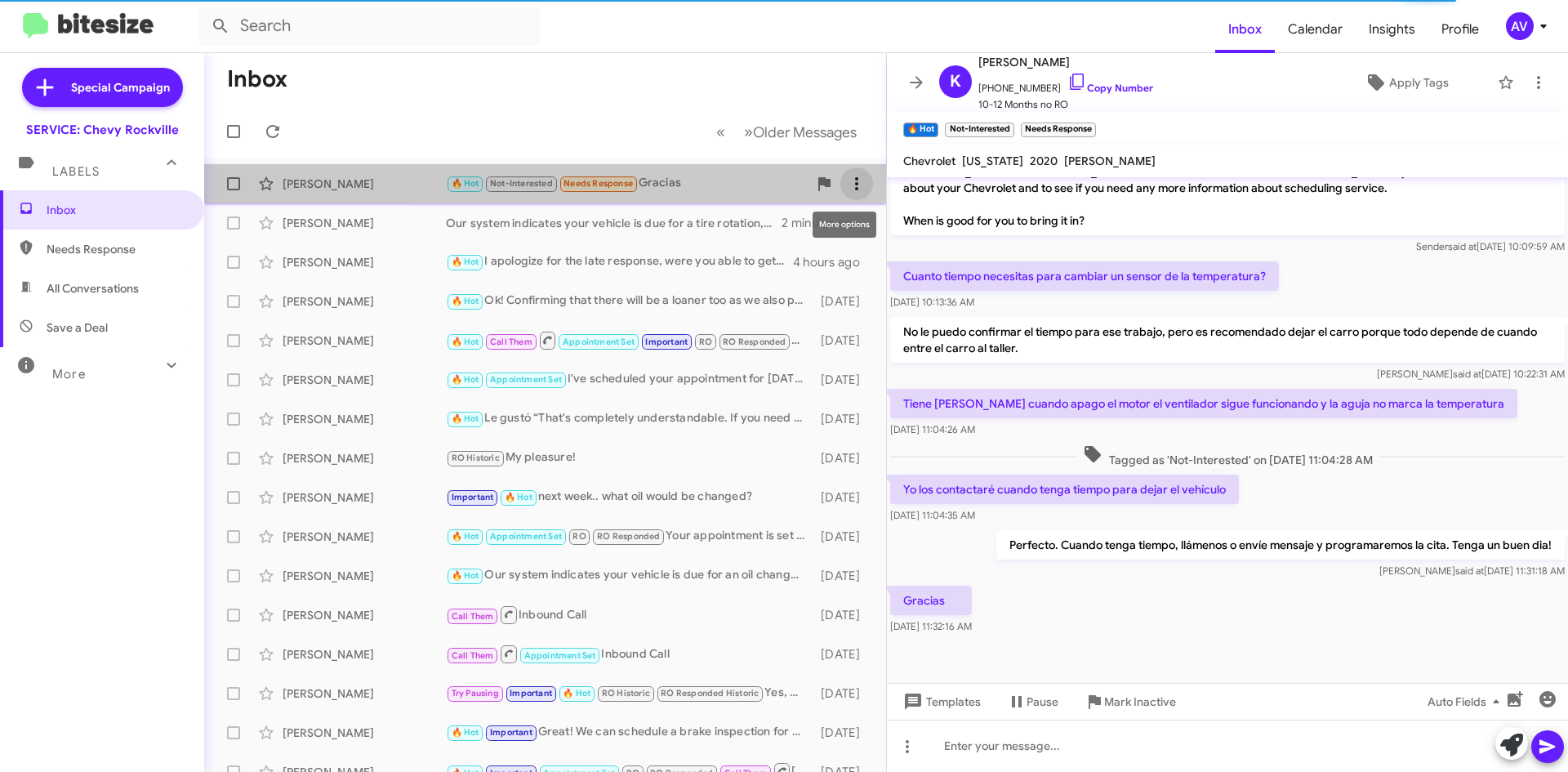
click at [853, 188] on icon at bounding box center [857, 183] width 20 height 20
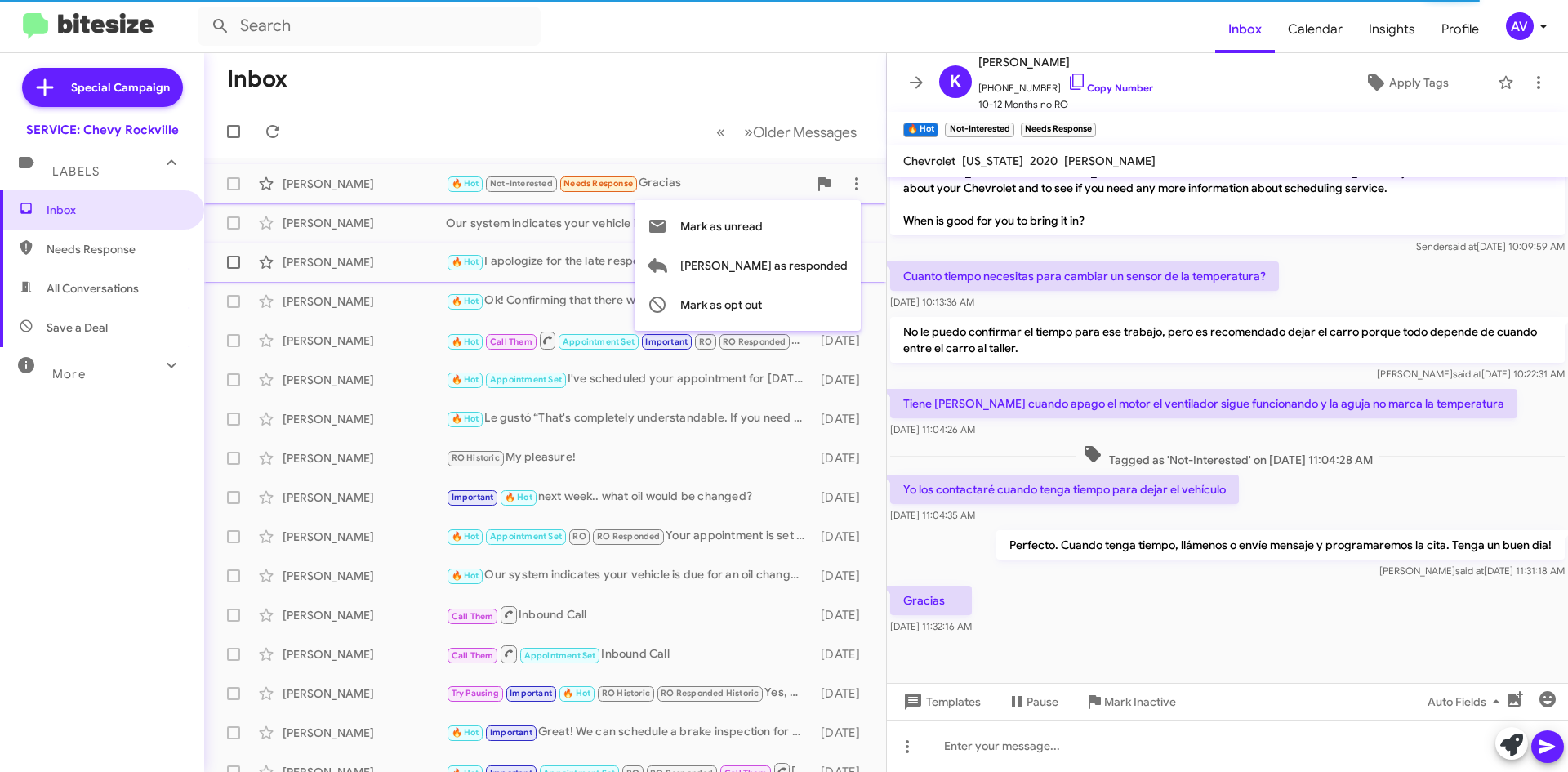
click at [825, 258] on span "[PERSON_NAME] as responded" at bounding box center [764, 265] width 167 height 39
